Goal: Task Accomplishment & Management: Manage account settings

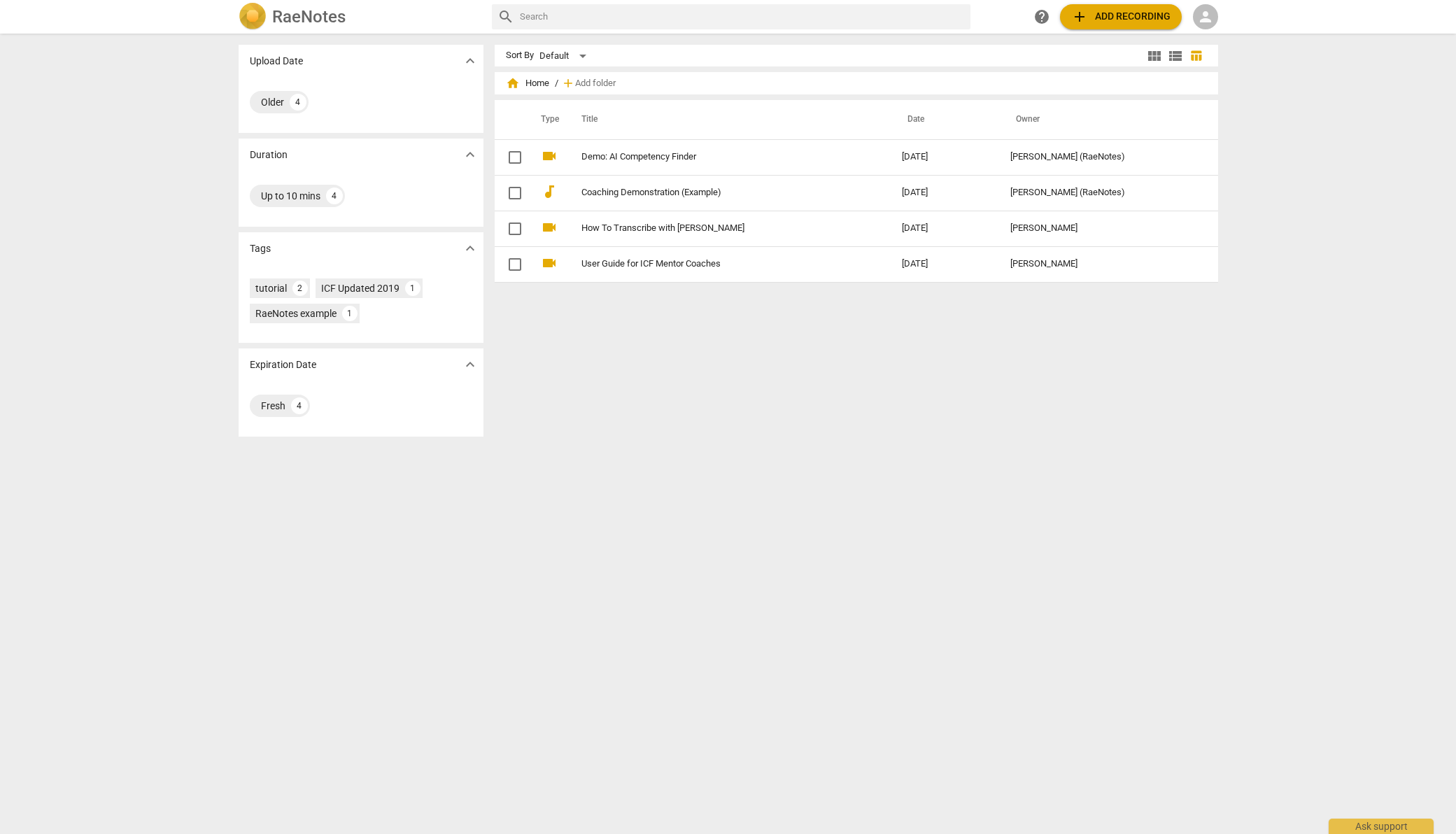
click at [1129, 11] on span "add Add recording" at bounding box center [1121, 16] width 100 height 17
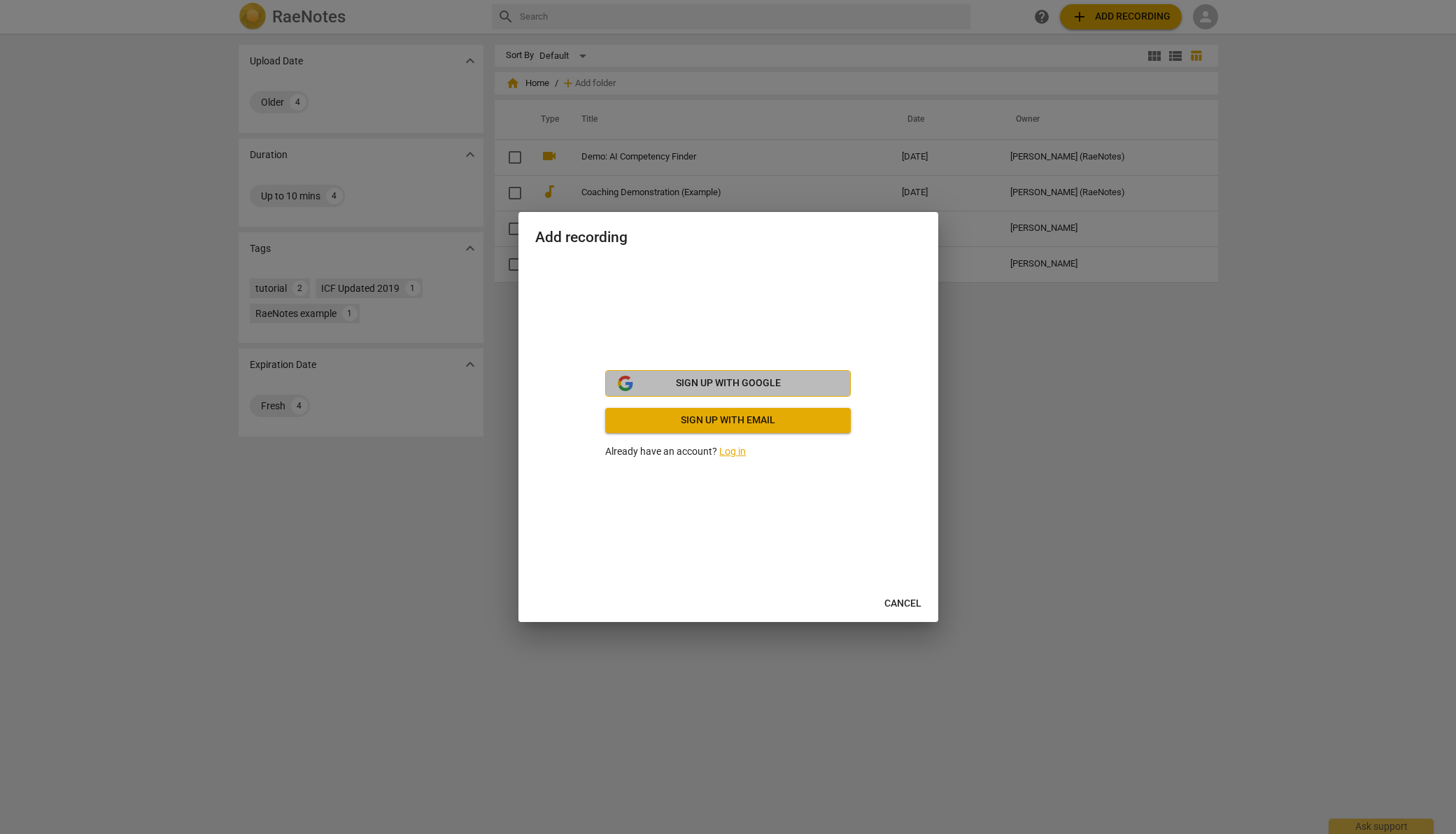
click at [787, 390] on span "Sign up with Google" at bounding box center [728, 383] width 221 height 14
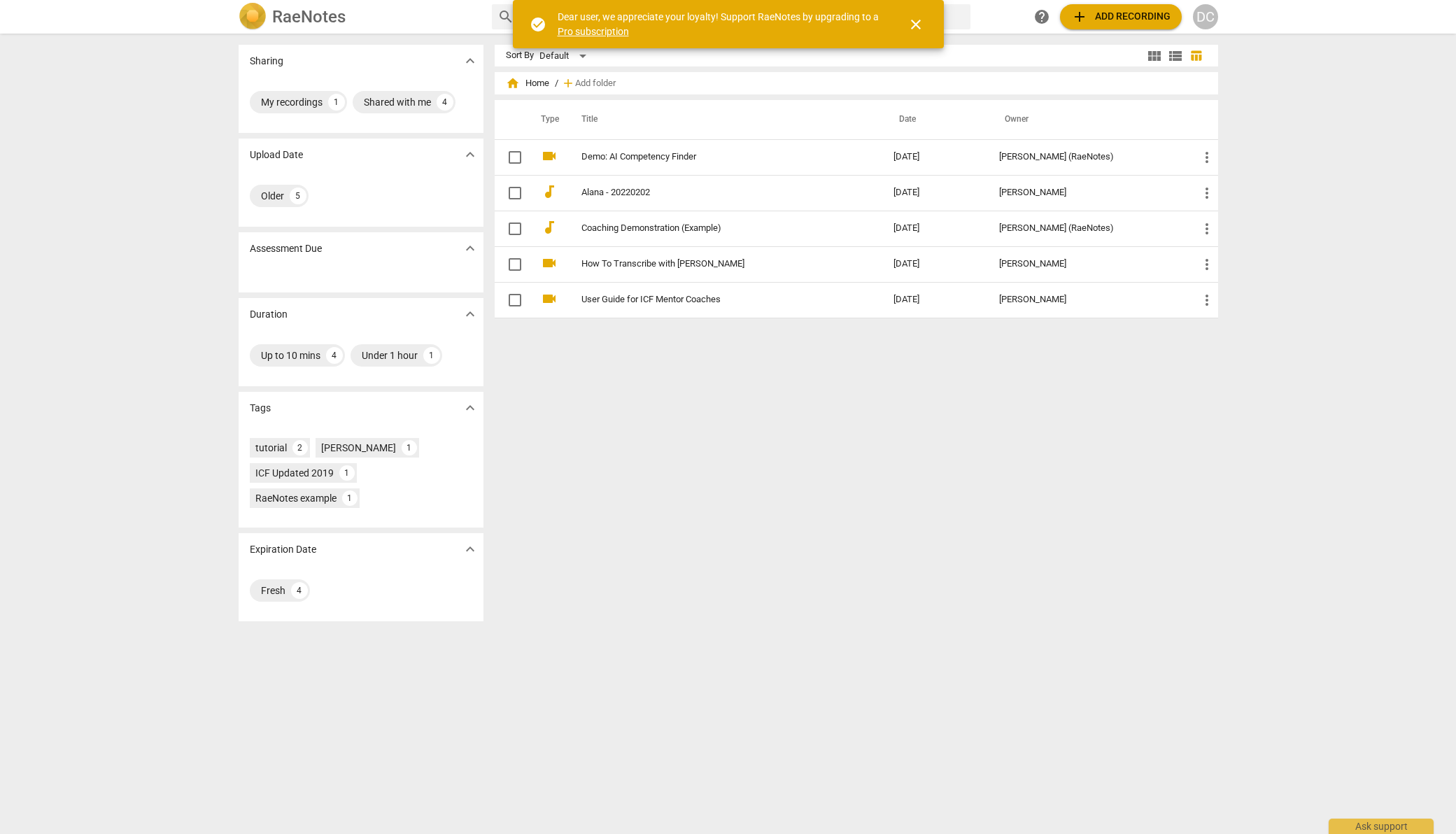
click at [852, 505] on div "Sort By Default view_module view_list table_chart home Home / add Add folder Ty…" at bounding box center [862, 434] width 735 height 779
click at [1119, 9] on span "add Add recording" at bounding box center [1121, 16] width 100 height 17
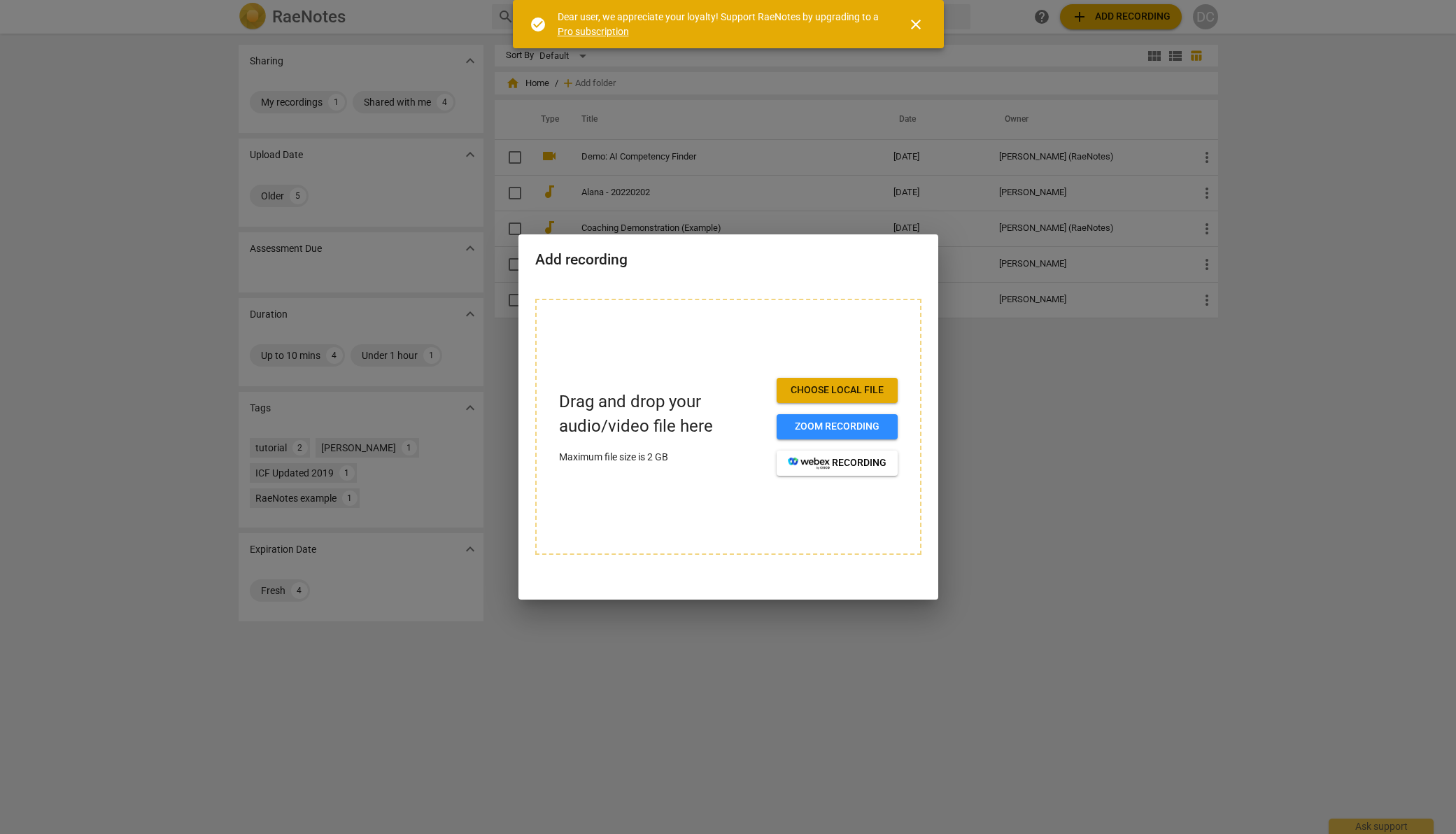
click at [858, 388] on span "Choose local file" at bounding box center [836, 390] width 99 height 14
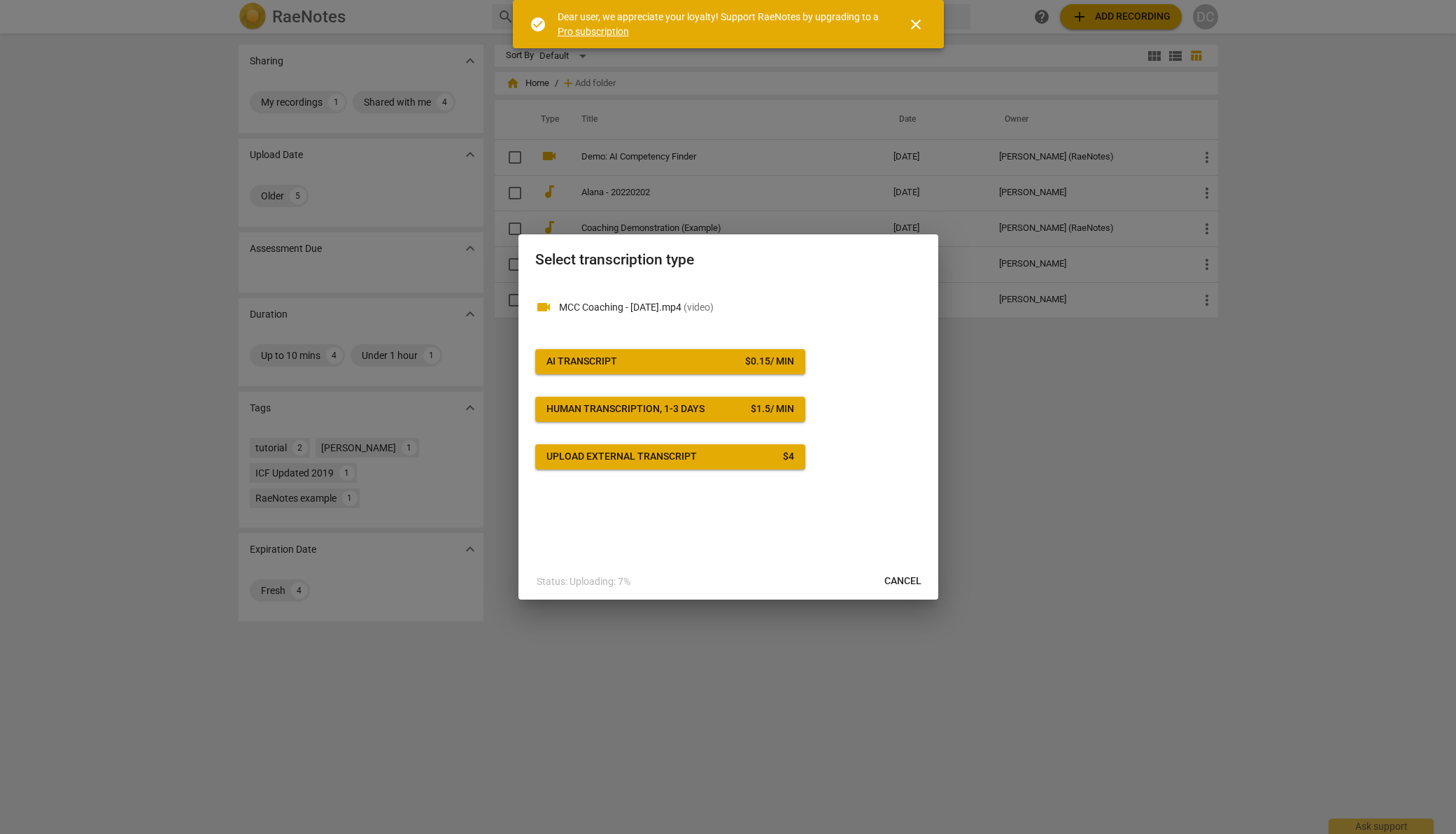
click at [1048, 513] on div at bounding box center [728, 417] width 1456 height 834
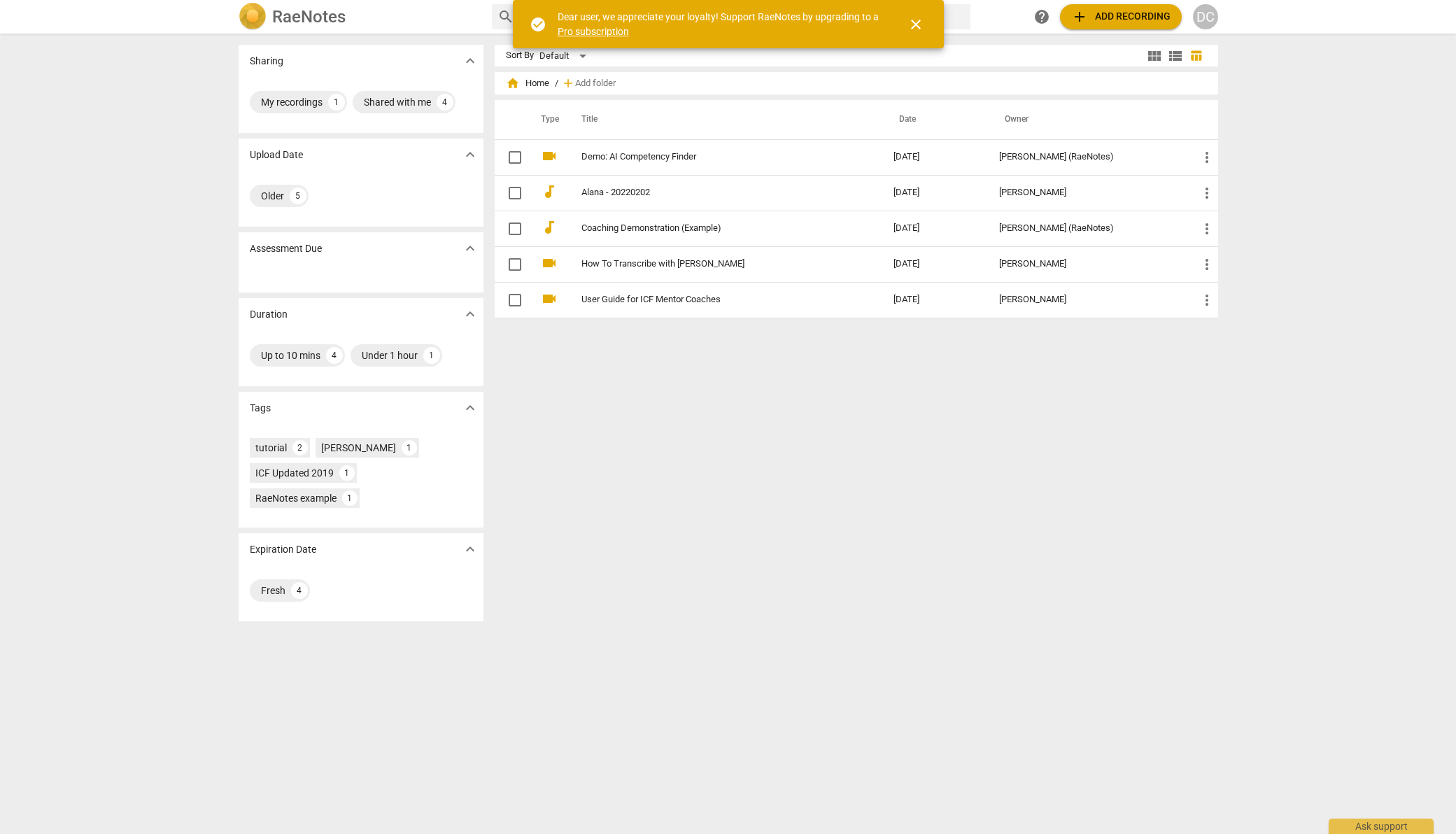
click at [821, 424] on div "Sort By Default view_module view_list table_chart home Home / add Add folder Ty…" at bounding box center [862, 434] width 735 height 779
click at [346, 473] on div "1" at bounding box center [347, 473] width 15 height 15
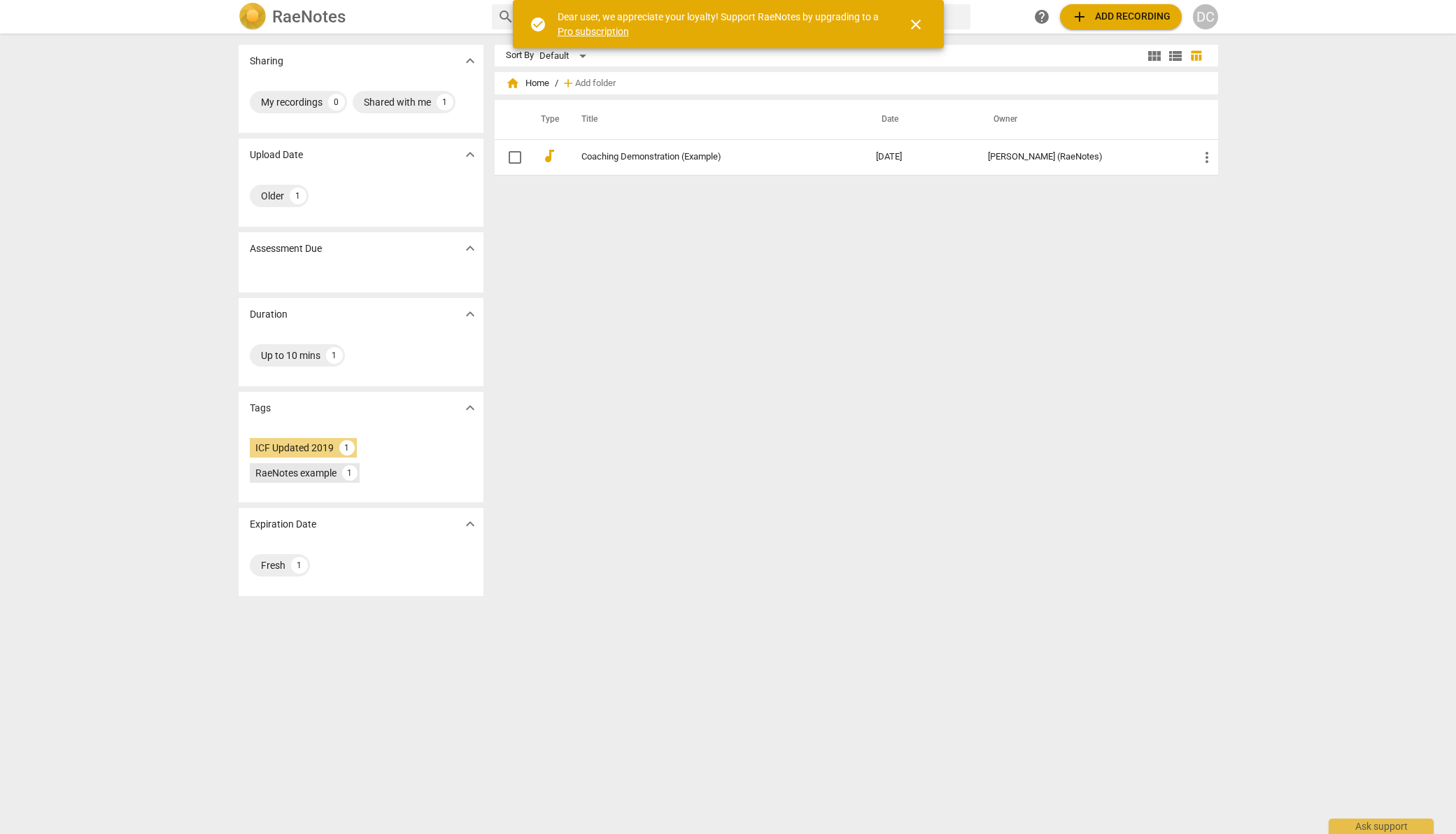
click at [288, 473] on div "RaeNotes example" at bounding box center [296, 473] width 81 height 14
click at [920, 462] on div "Sort By Default view_module view_list table_chart home Home / add Add folder Ty…" at bounding box center [862, 434] width 735 height 779
click at [918, 24] on span "close" at bounding box center [915, 25] width 17 height 17
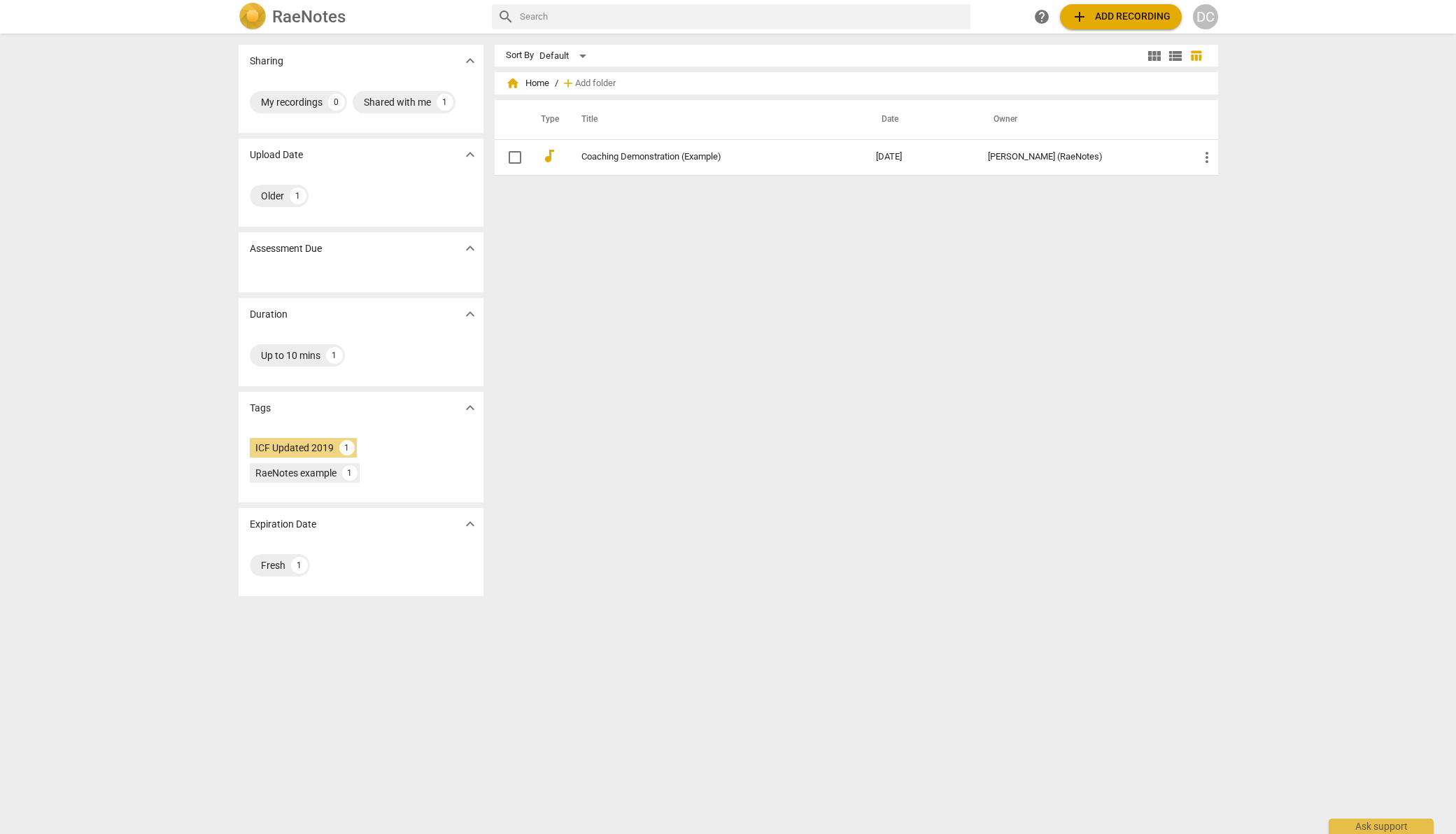
click at [1212, 14] on div "DC" at bounding box center [1206, 17] width 25 height 25
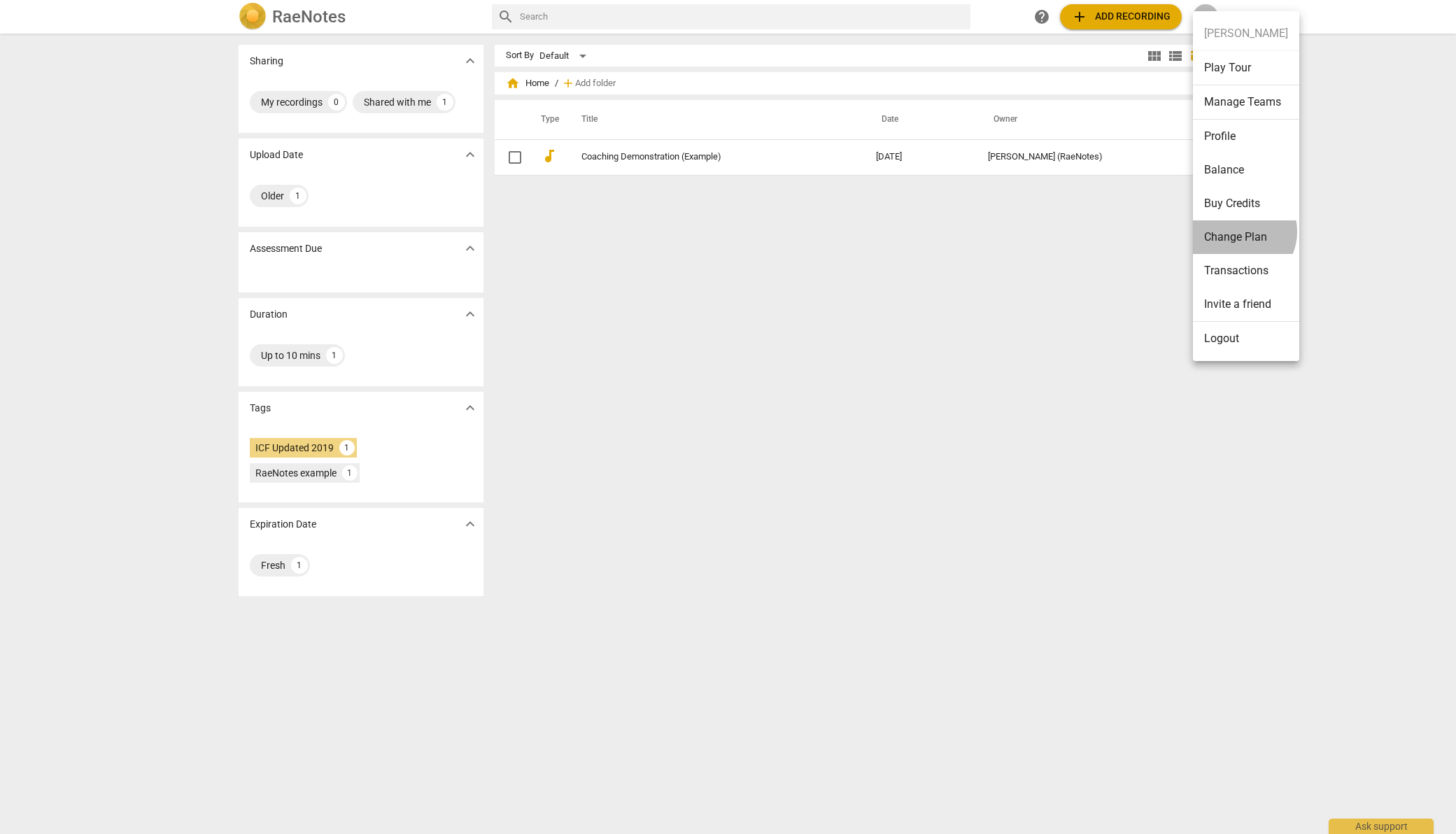
click at [1239, 231] on li "Change Plan" at bounding box center [1246, 237] width 106 height 34
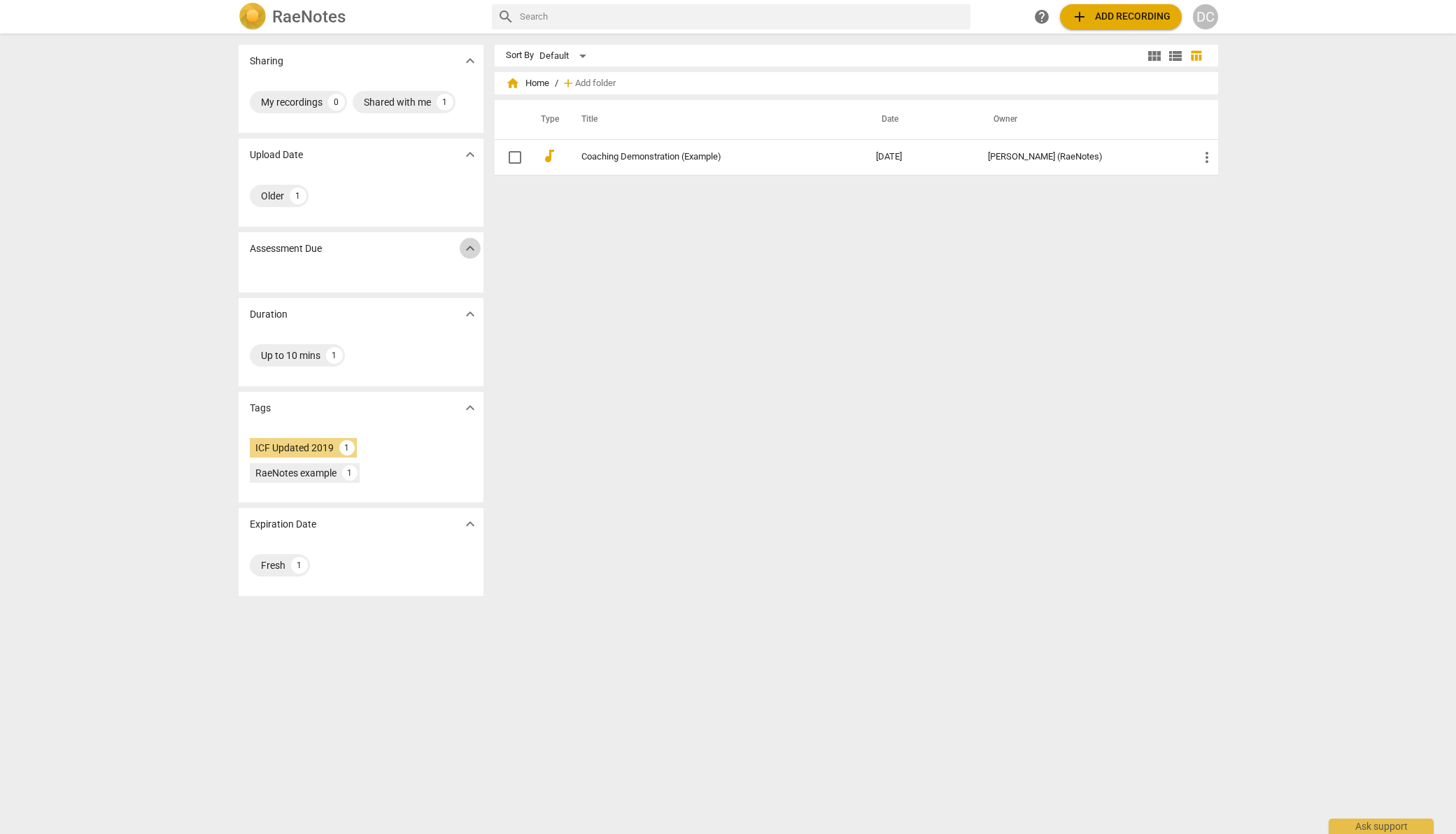
click at [466, 250] on span "expand_more" at bounding box center [470, 249] width 17 height 17
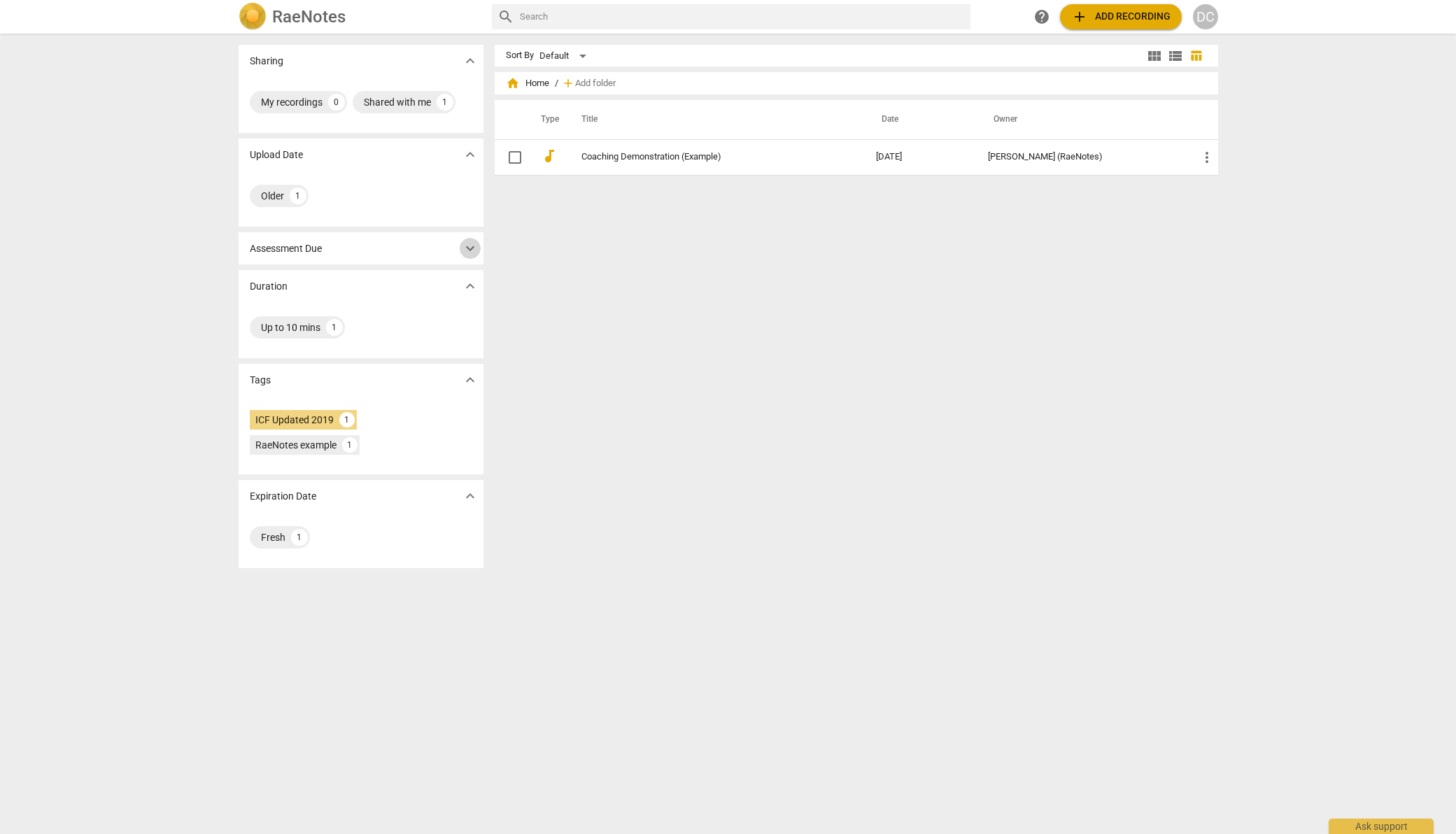
click at [466, 250] on span "expand_more" at bounding box center [470, 249] width 17 height 17
